Goal: Information Seeking & Learning: Learn about a topic

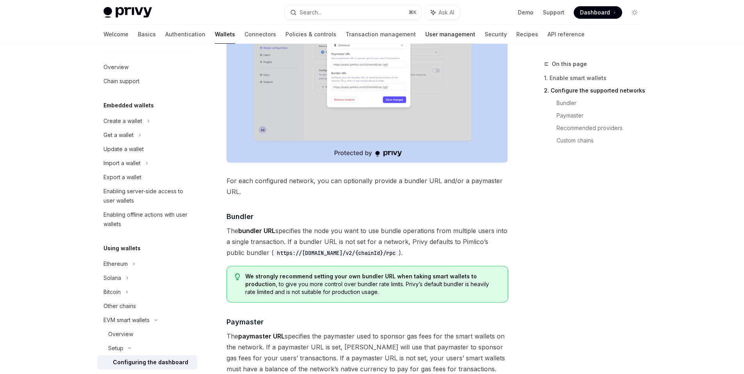
click at [426, 39] on link "User management" at bounding box center [451, 34] width 50 height 19
type textarea "*"
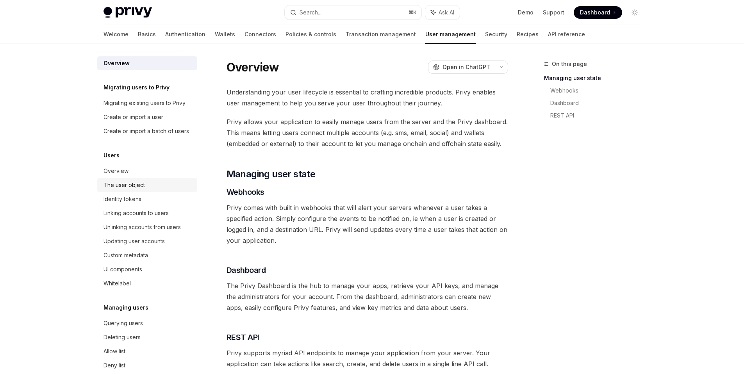
click at [136, 190] on div "The user object" at bounding box center [124, 185] width 41 height 9
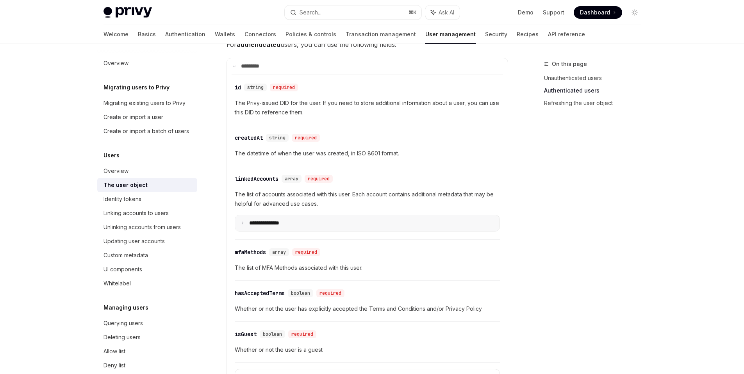
click at [298, 224] on summary "**********" at bounding box center [367, 223] width 265 height 16
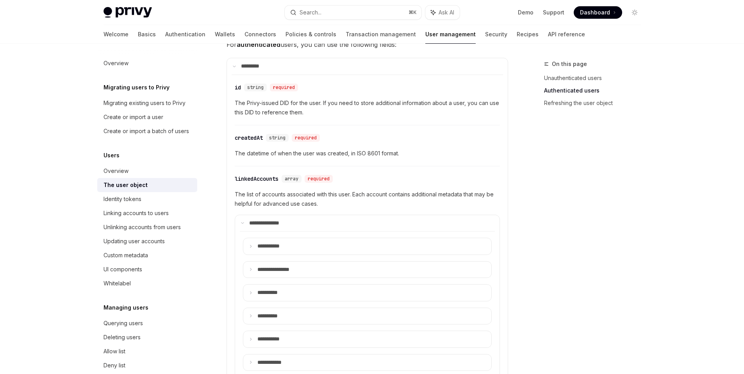
scroll to position [327, 0]
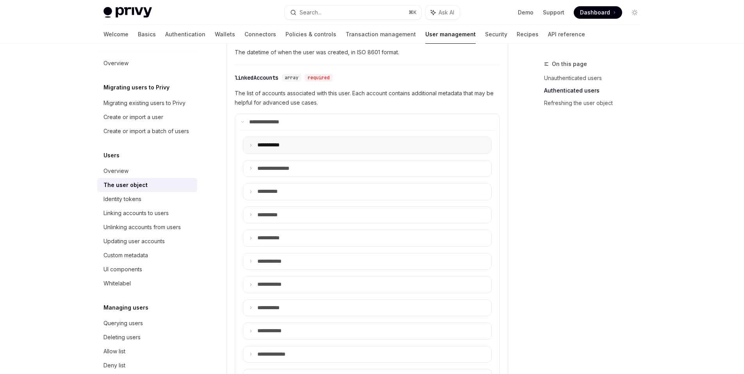
click at [306, 147] on summary "**** ******" at bounding box center [367, 145] width 248 height 16
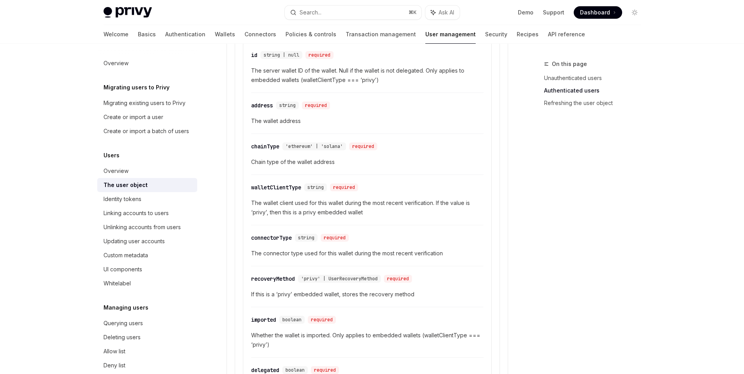
scroll to position [292, 0]
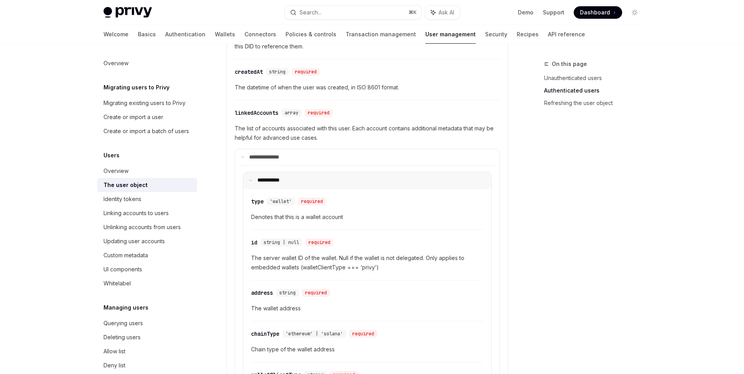
click at [295, 176] on summary "**** ******" at bounding box center [367, 180] width 248 height 16
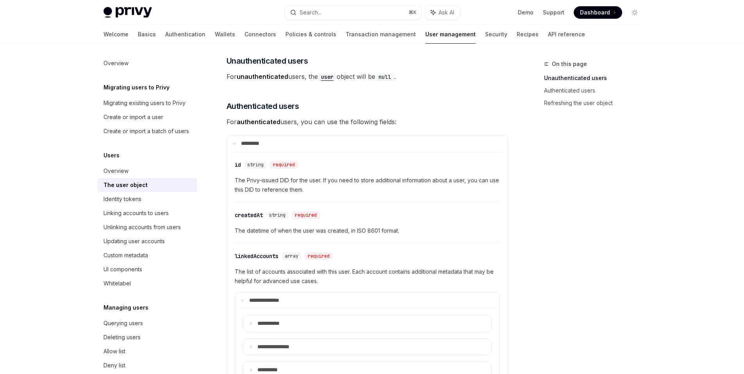
scroll to position [105, 0]
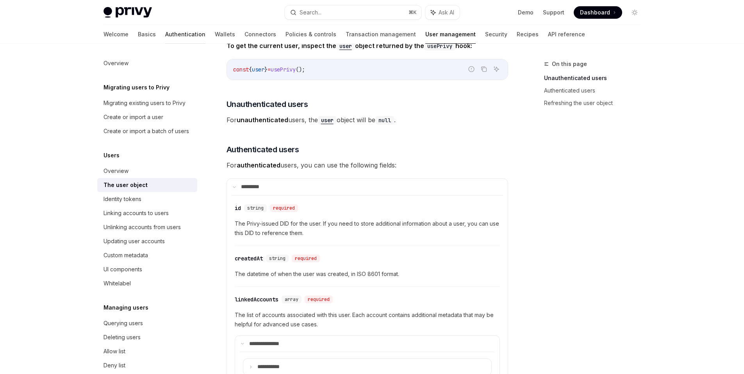
click at [165, 34] on link "Authentication" at bounding box center [185, 34] width 40 height 19
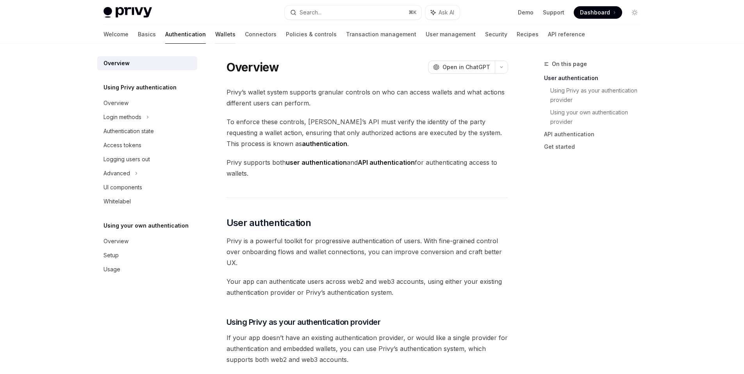
click at [215, 36] on link "Wallets" at bounding box center [225, 34] width 20 height 19
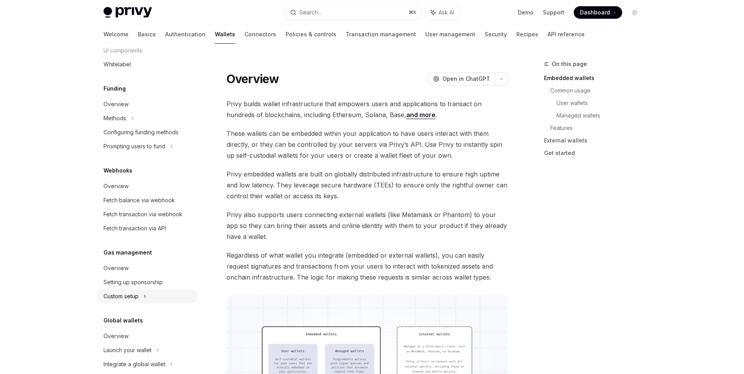
scroll to position [297, 0]
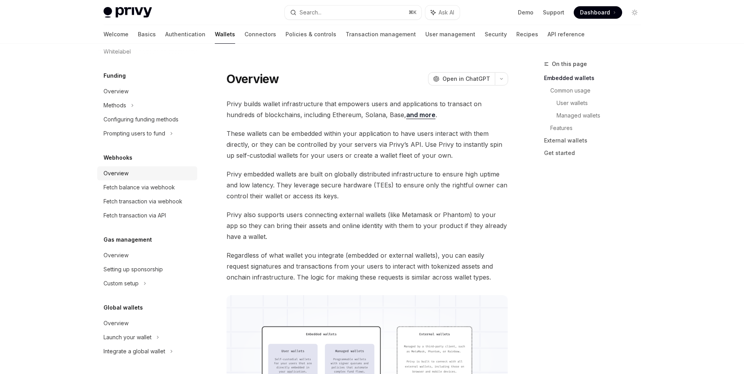
click at [136, 173] on div "Overview" at bounding box center [148, 173] width 89 height 9
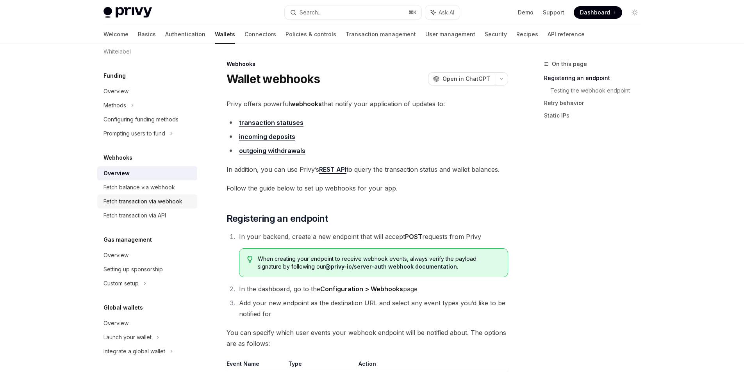
click at [145, 197] on div "Fetch transaction via webhook" at bounding box center [143, 201] width 79 height 9
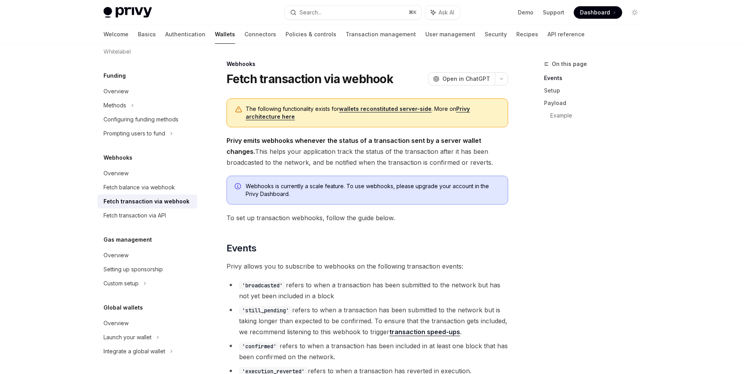
click at [349, 111] on link "wallets reconstituted server-side" at bounding box center [385, 108] width 93 height 7
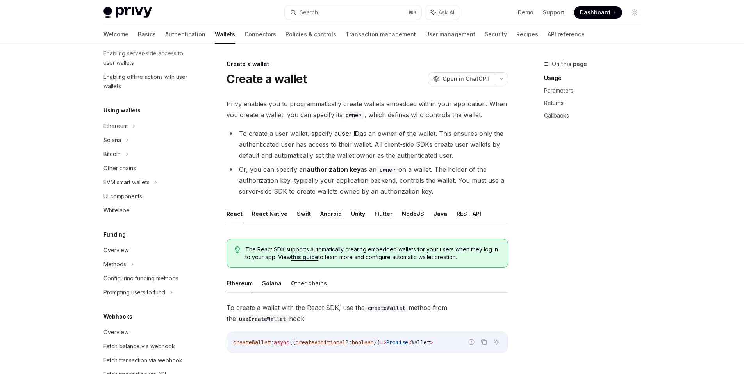
scroll to position [199, 0]
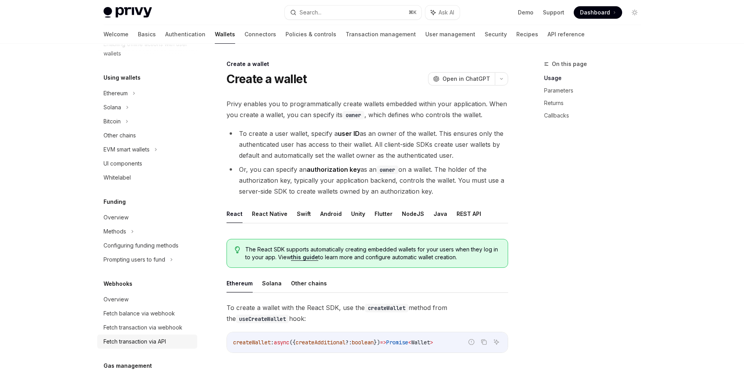
click at [149, 341] on div "Fetch transaction via API" at bounding box center [135, 341] width 63 height 9
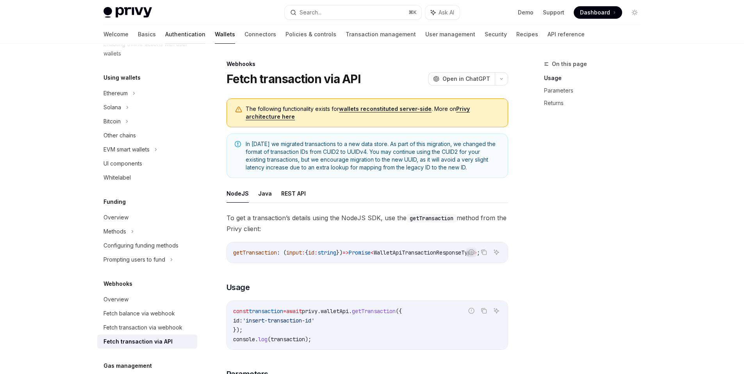
click at [165, 33] on link "Authentication" at bounding box center [185, 34] width 40 height 19
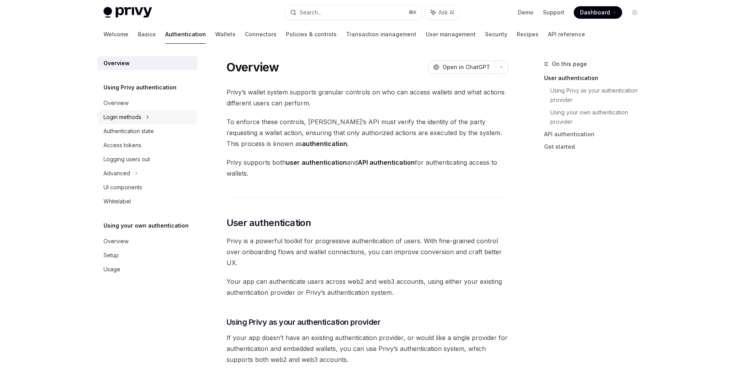
click at [157, 116] on div "Login methods" at bounding box center [147, 117] width 100 height 14
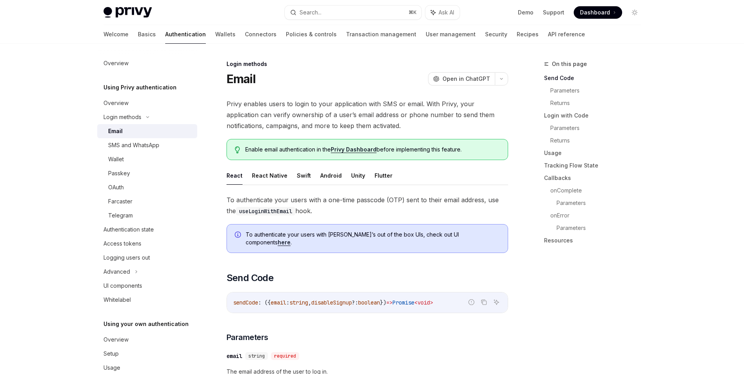
click at [412, 128] on span "Privy enables users to login to your application with SMS or email. With Privy,…" at bounding box center [368, 114] width 282 height 33
click at [215, 35] on link "Wallets" at bounding box center [225, 34] width 20 height 19
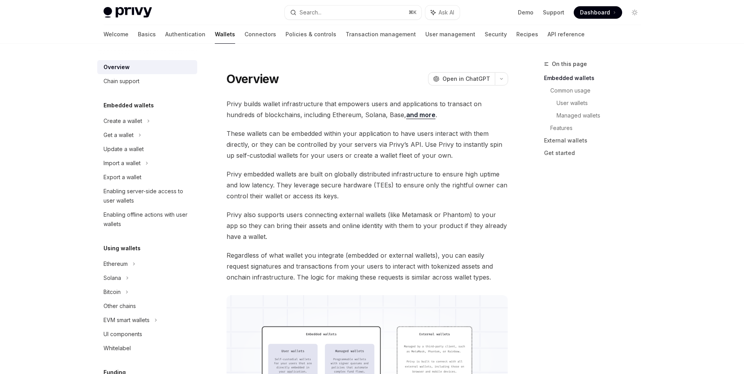
scroll to position [41, 0]
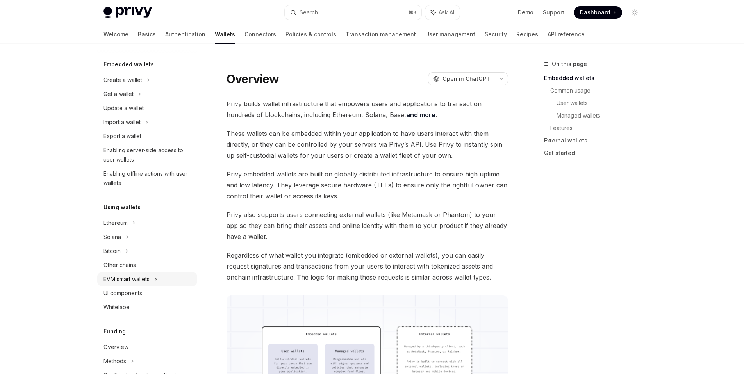
click at [156, 280] on icon at bounding box center [155, 279] width 3 height 9
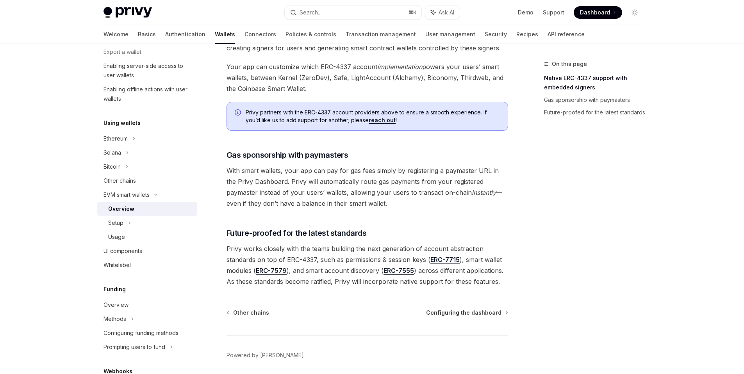
scroll to position [446, 0]
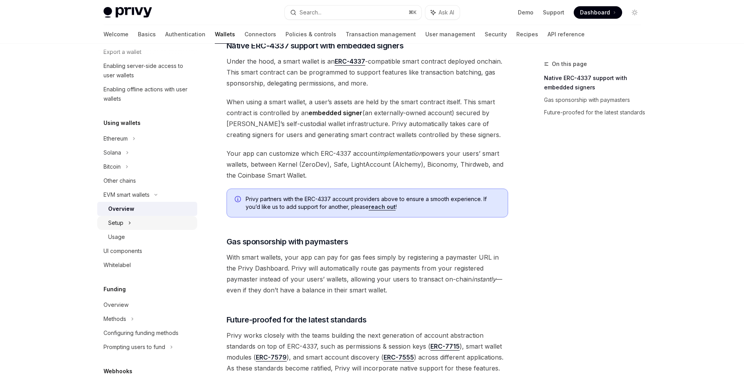
click at [144, 225] on div "Setup" at bounding box center [147, 223] width 100 height 14
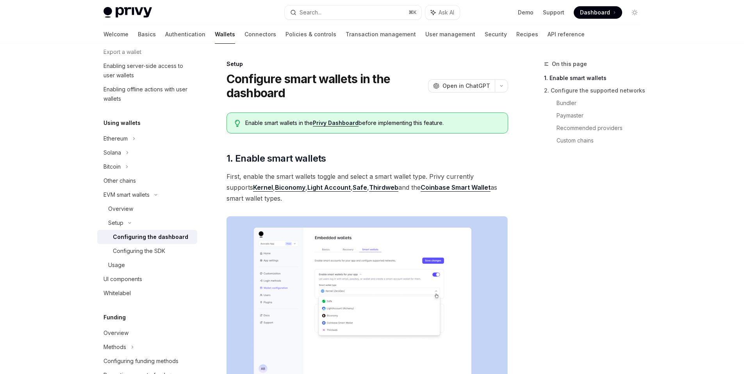
click at [563, 193] on div "On this page 1. Enable smart wallets 2. Configure the supported networks Bundle…" at bounding box center [588, 216] width 119 height 315
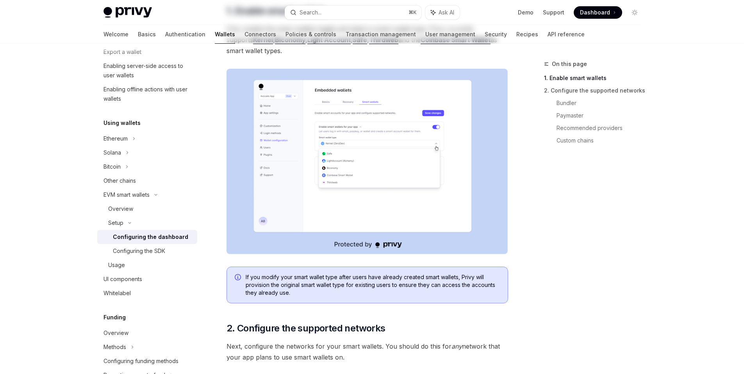
scroll to position [18, 0]
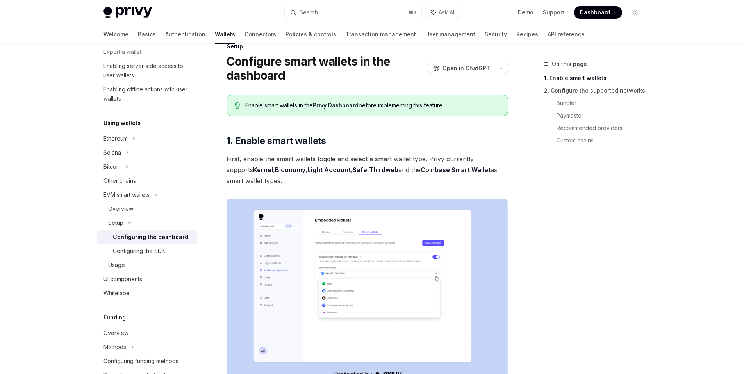
drag, startPoint x: 321, startPoint y: 180, endPoint x: 227, endPoint y: 173, distance: 93.7
click at [227, 173] on span "First, enable the smart wallets toggle and select a smart wallet type. Privy cu…" at bounding box center [368, 170] width 282 height 33
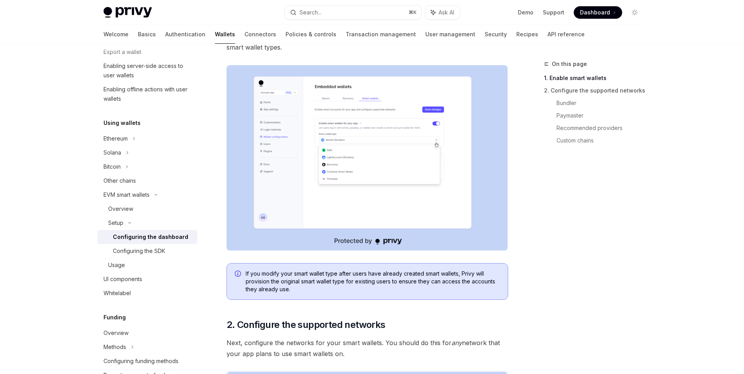
scroll to position [108, 0]
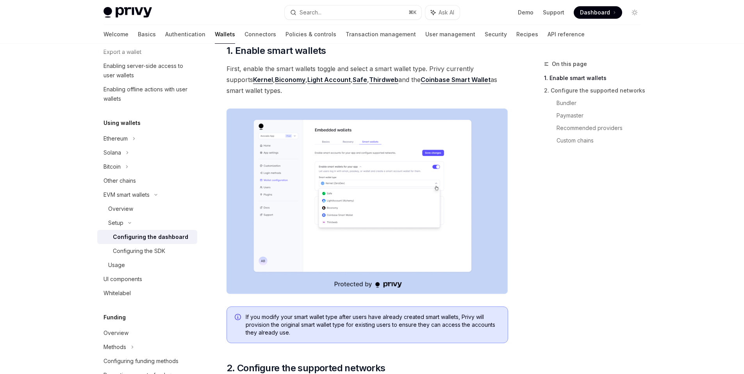
click at [634, 266] on div "On this page 1. Enable smart wallets 2. Configure the supported networks Bundle…" at bounding box center [588, 216] width 119 height 315
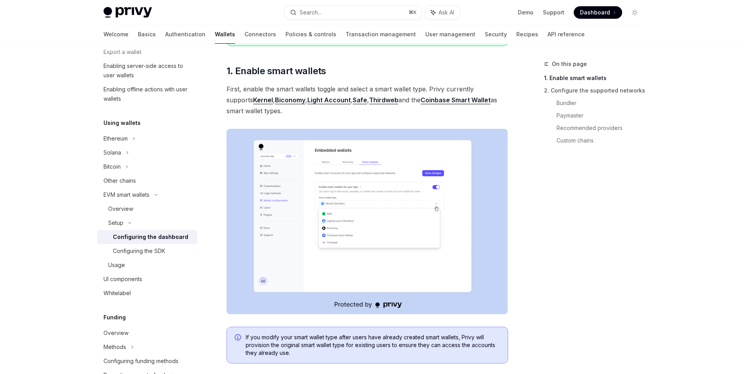
scroll to position [97, 0]
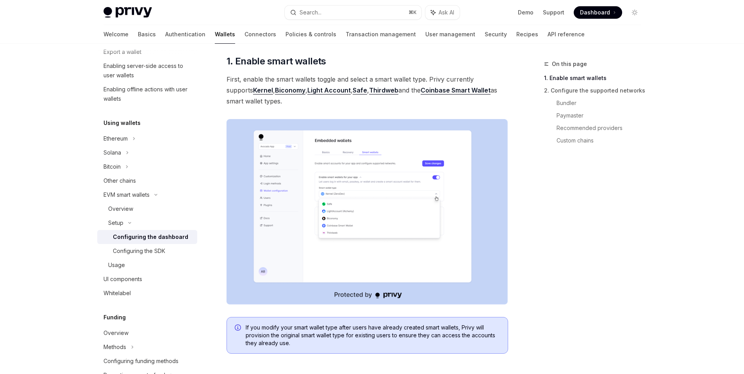
click at [580, 205] on div "On this page 1. Enable smart wallets 2. Configure the supported networks Bundle…" at bounding box center [588, 216] width 119 height 315
drag, startPoint x: 368, startPoint y: 103, endPoint x: 222, endPoint y: 77, distance: 148.4
click at [298, 102] on span "First, enable the smart wallets toggle and select a smart wallet type. Privy cu…" at bounding box center [368, 90] width 282 height 33
click at [531, 207] on div "On this page 1. Enable smart wallets 2. Configure the supported networks Bundle…" at bounding box center [588, 216] width 119 height 315
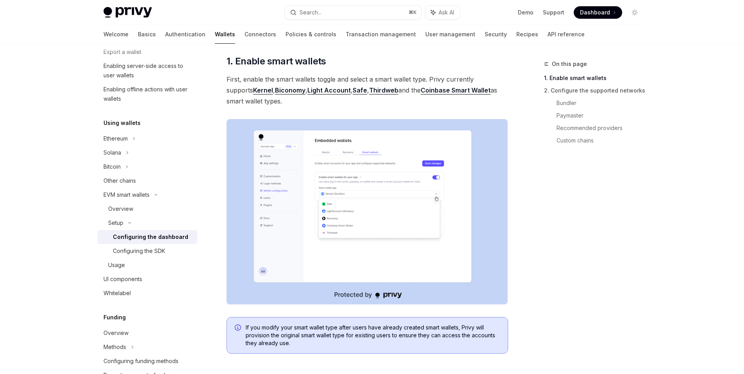
click at [268, 106] on span "First, enable the smart wallets toggle and select a smart wallet type. Privy cu…" at bounding box center [368, 90] width 282 height 33
click at [268, 102] on span "First, enable the smart wallets toggle and select a smart wallet type. Privy cu…" at bounding box center [368, 90] width 282 height 33
click at [622, 206] on div "On this page 1. Enable smart wallets 2. Configure the supported networks Bundle…" at bounding box center [588, 216] width 119 height 315
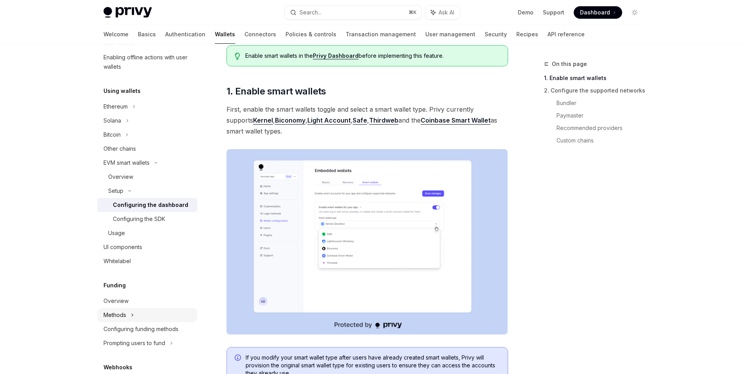
scroll to position [191, 0]
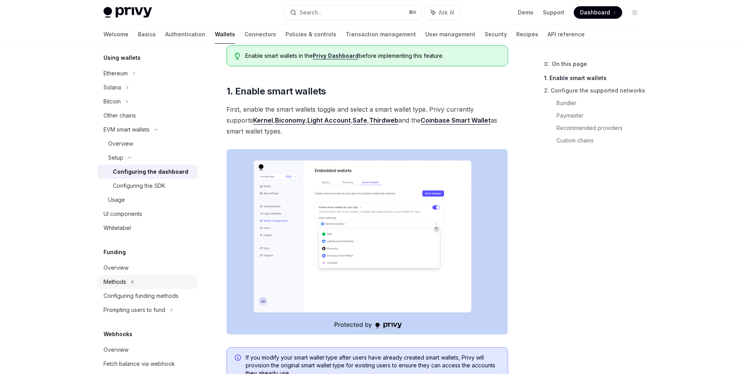
click at [166, 287] on div "Methods" at bounding box center [147, 282] width 100 height 14
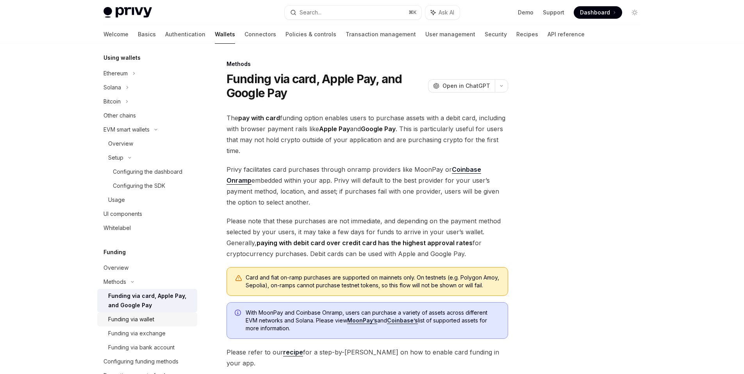
click at [163, 318] on div "Funding via wallet" at bounding box center [150, 319] width 84 height 9
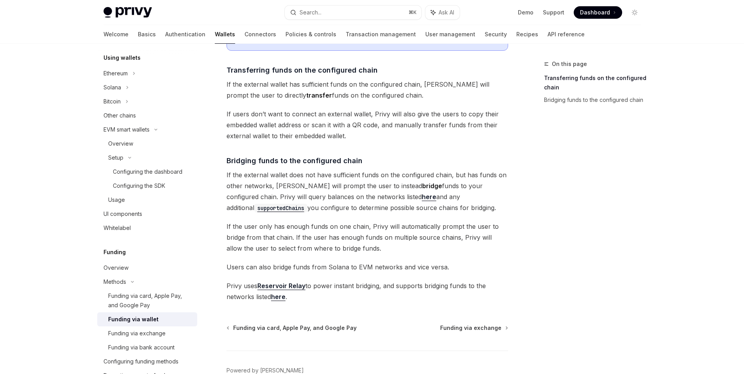
scroll to position [190, 0]
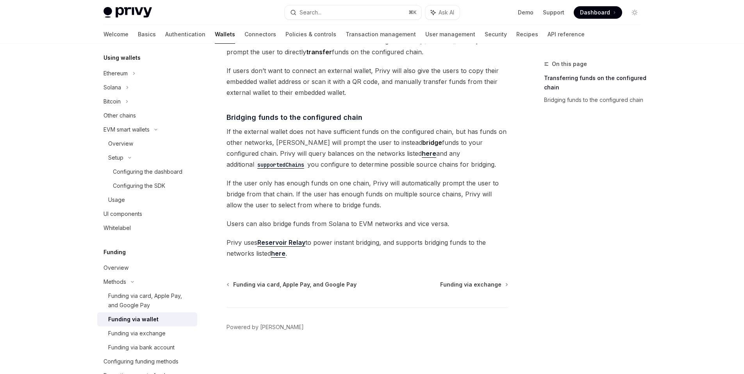
click at [268, 241] on link "Reservoir Relay" at bounding box center [281, 243] width 48 height 8
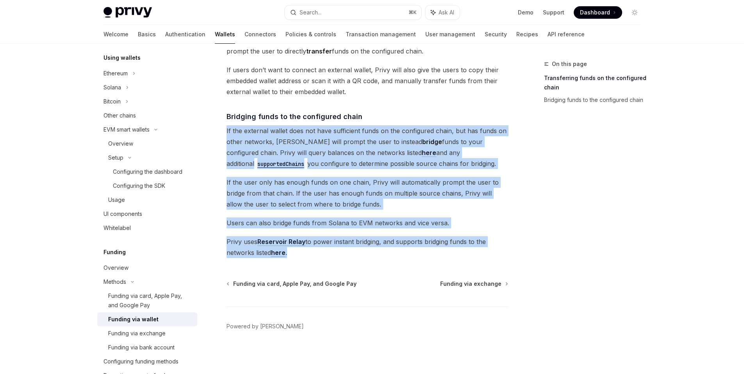
drag, startPoint x: 353, startPoint y: 257, endPoint x: 226, endPoint y: 131, distance: 179.0
click at [226, 131] on div "Methods Funding via wallet OpenAI Open in ChatGPT OpenAI Open in ChatGPT The tr…" at bounding box center [294, 121] width 431 height 506
click at [392, 197] on span "If the user only has enough funds on one chain, Privy will automatically prompt…" at bounding box center [368, 193] width 282 height 33
drag, startPoint x: 310, startPoint y: 256, endPoint x: 225, endPoint y: 131, distance: 151.9
click at [225, 131] on div "Methods Funding via wallet OpenAI Open in ChatGPT OpenAI Open in ChatGPT The tr…" at bounding box center [294, 121] width 431 height 506
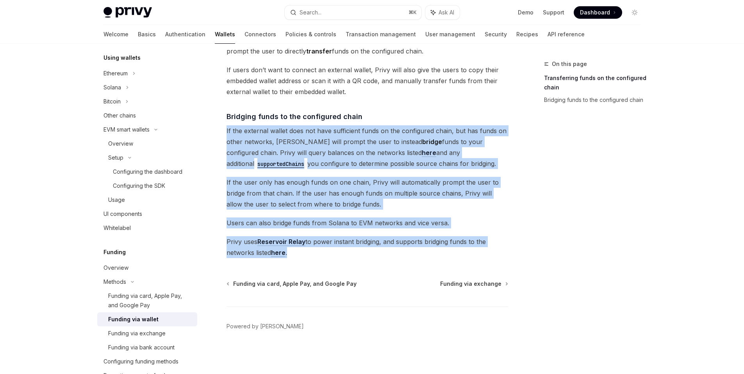
click at [471, 175] on div "The transfer from wallets funding option enables users to transfer or bridge fu…" at bounding box center [368, 82] width 282 height 351
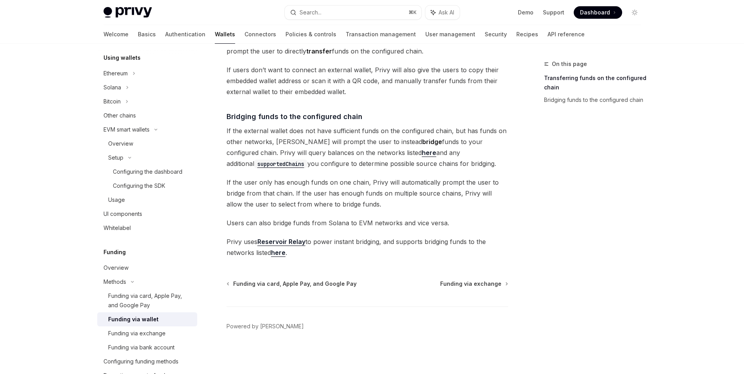
type textarea "*"
